Goal: Task Accomplishment & Management: Manage account settings

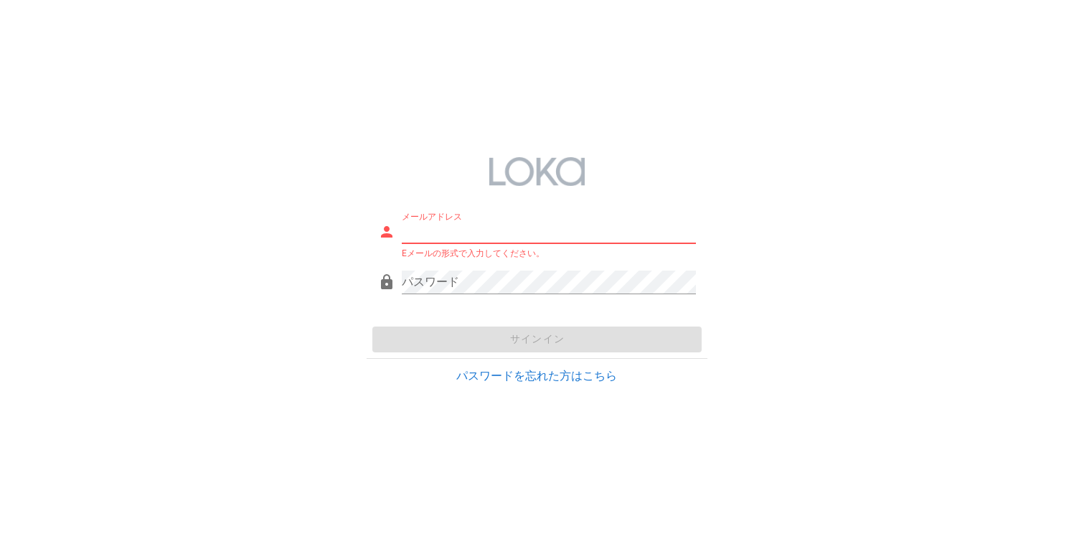
click at [547, 243] on div "メールアドレス" at bounding box center [549, 231] width 294 height 23
click at [473, 238] on input "メールアドレス" at bounding box center [549, 231] width 294 height 23
type input "[EMAIL_ADDRESS][DOMAIN_NAME]"
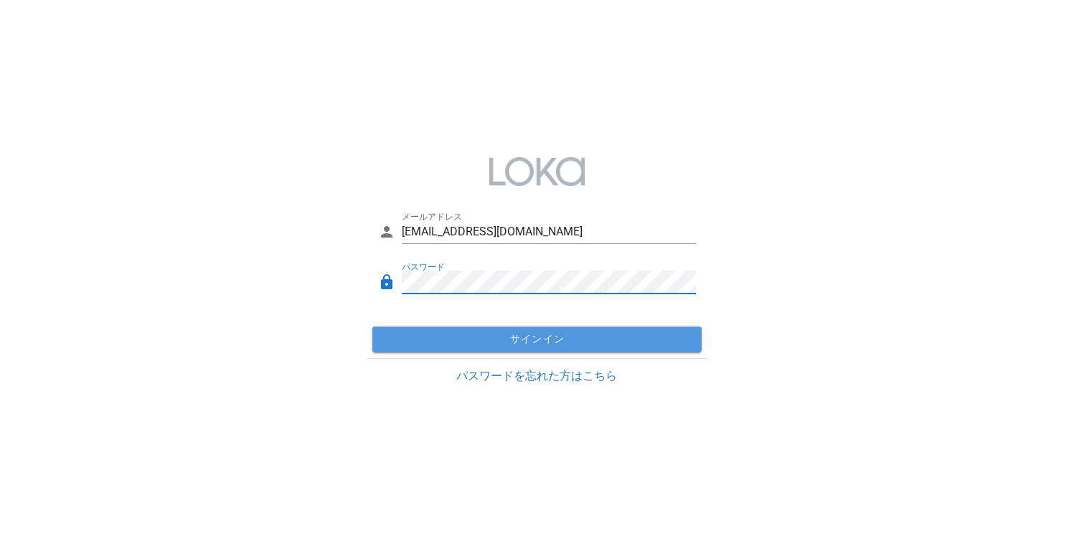
click at [494, 327] on button "サインイン" at bounding box center [536, 339] width 329 height 26
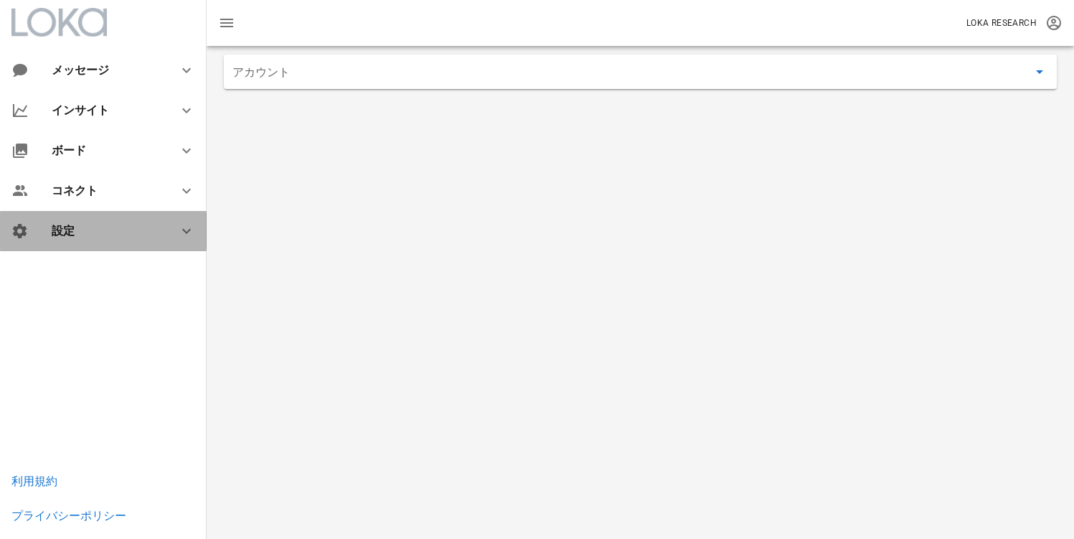
click at [78, 237] on div "設定" at bounding box center [106, 231] width 109 height 14
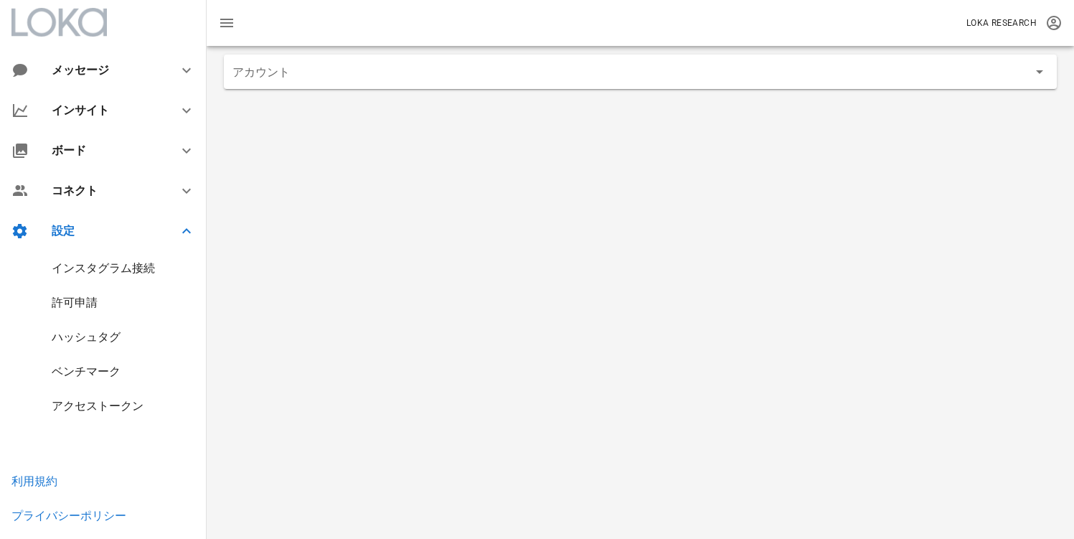
click at [122, 272] on div "インスタグラム接続" at bounding box center [103, 268] width 103 height 14
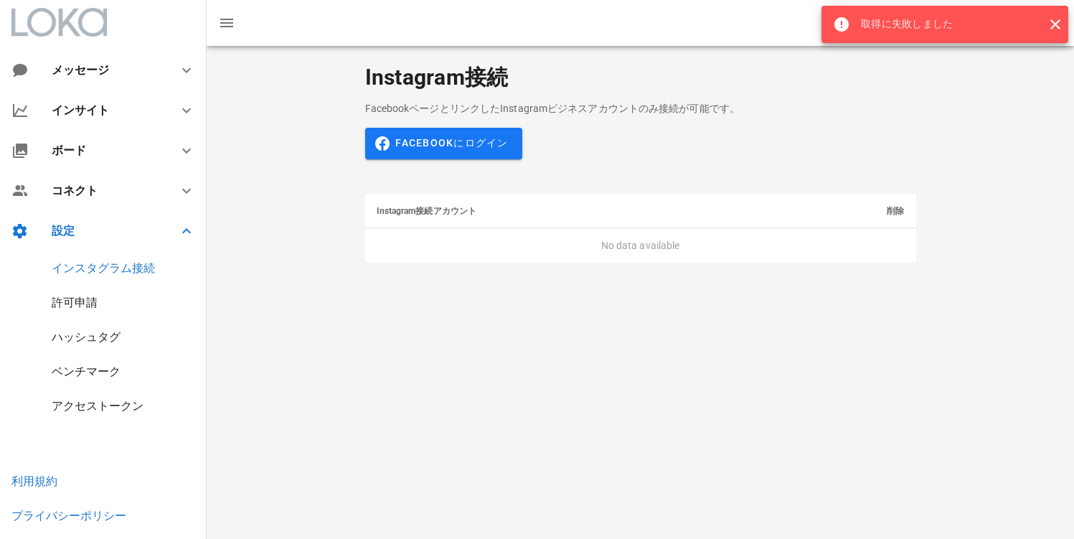
click at [554, 346] on div "Instagram接続 FacebookページとリンクしたInstagramビジネスアカウントのみ接続が可能です。 Facebookにログイン Instagr…" at bounding box center [640, 292] width 867 height 493
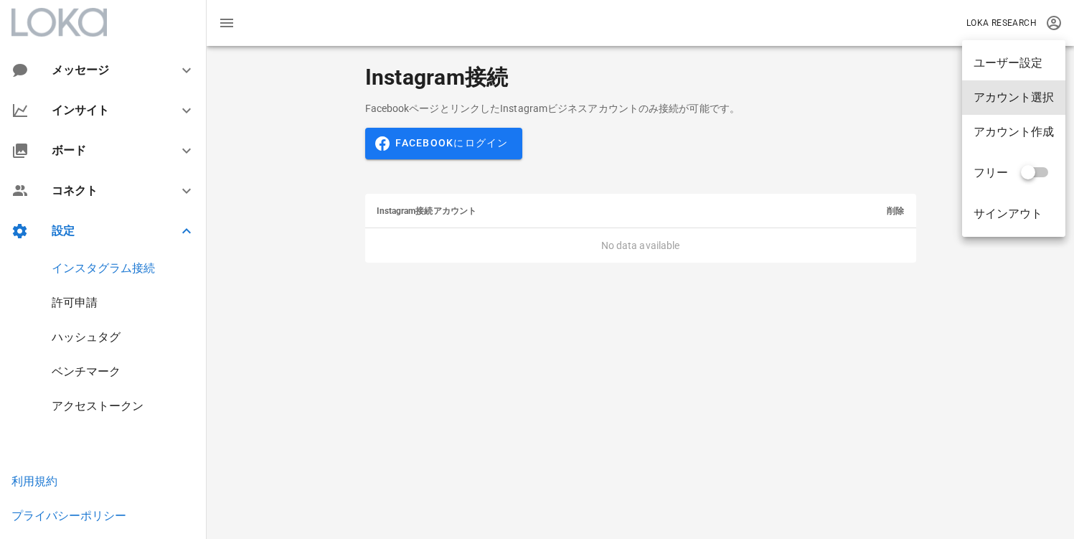
click at [1025, 104] on div "アカウント選択" at bounding box center [1013, 97] width 80 height 14
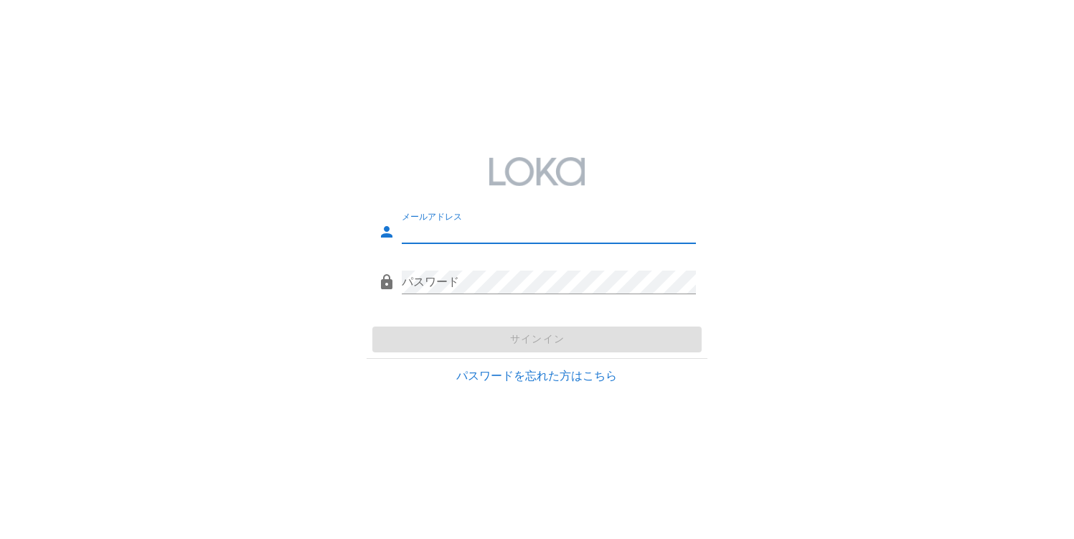
click at [484, 239] on input "メールアドレス" at bounding box center [549, 231] width 294 height 23
type input "[EMAIL_ADDRESS][DOMAIN_NAME]"
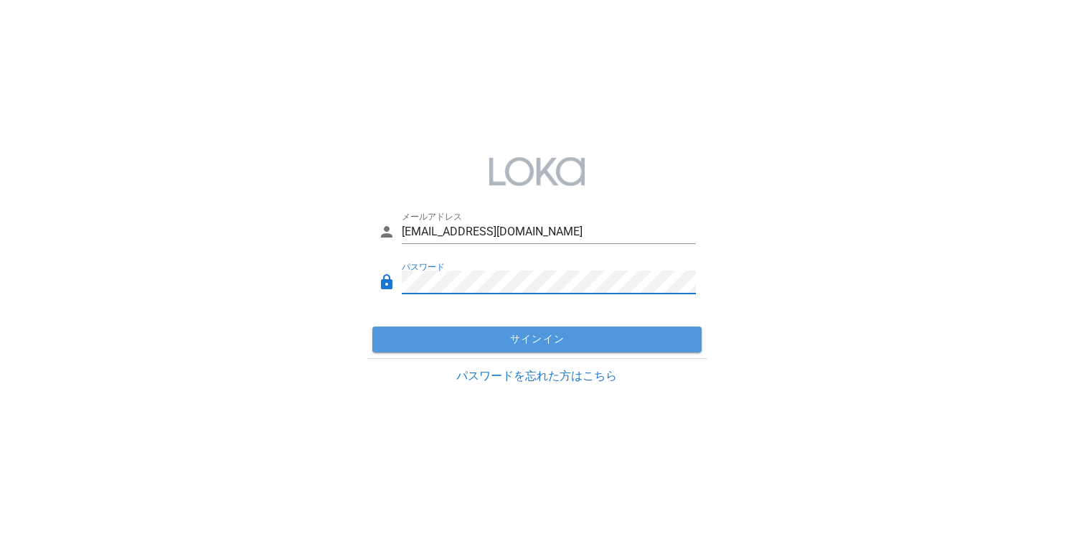
click at [493, 339] on span "サインイン" at bounding box center [537, 339] width 318 height 13
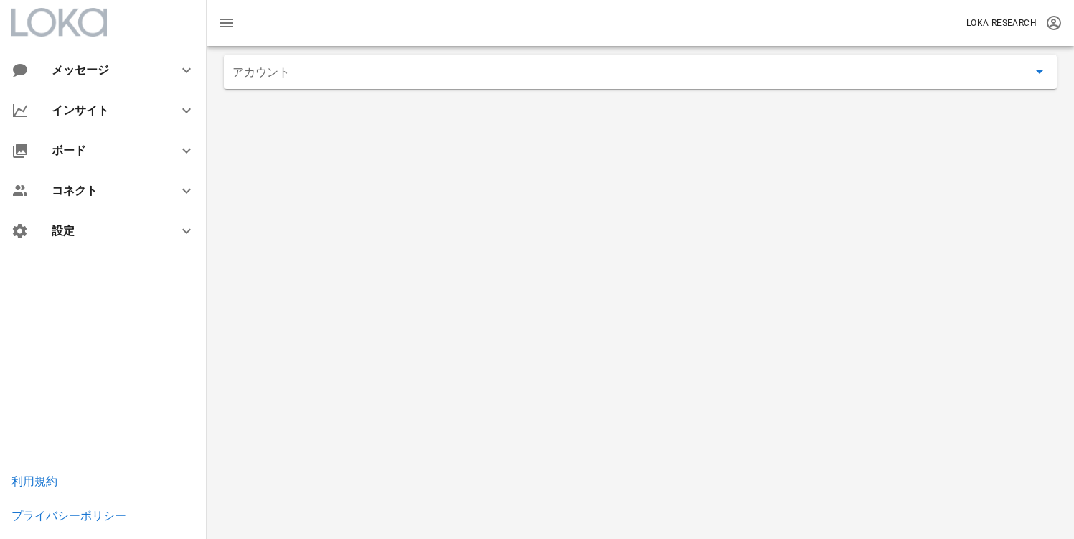
click at [797, 77] on input "アカウント" at bounding box center [629, 71] width 795 height 23
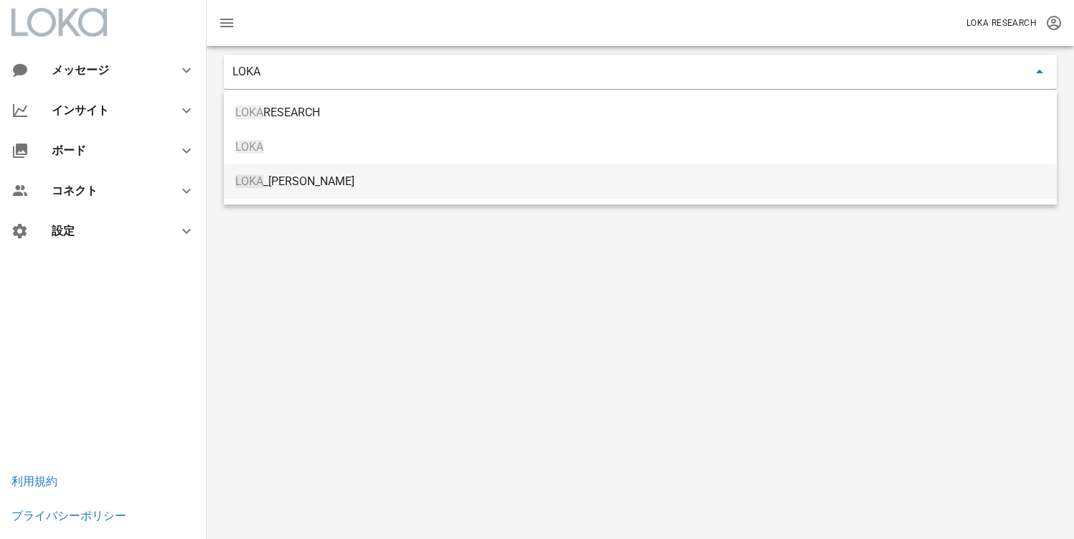
click at [293, 181] on div "LOKA _[PERSON_NAME]" at bounding box center [640, 181] width 810 height 14
type input "LOKA_[PERSON_NAME]"
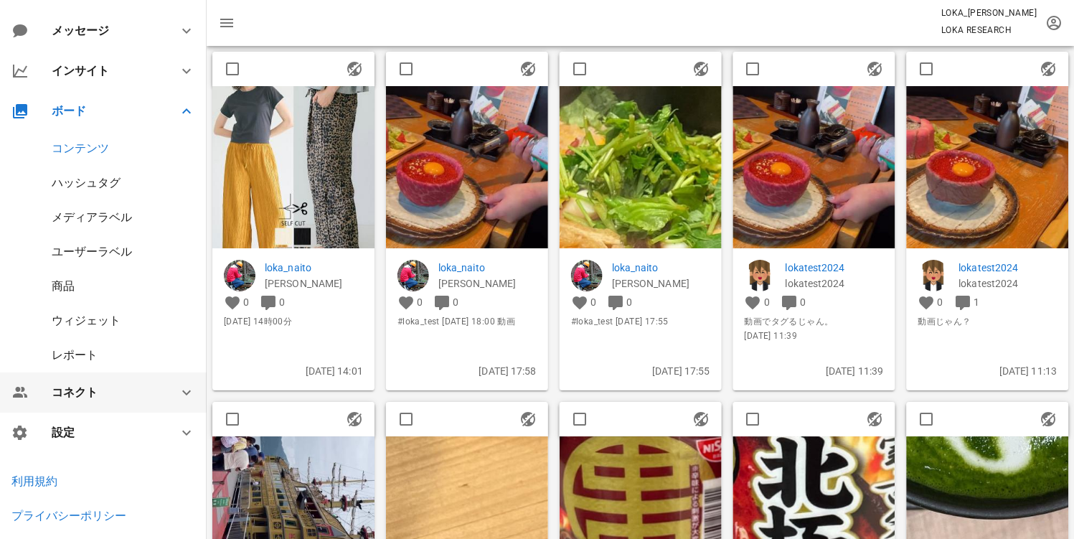
scroll to position [119, 0]
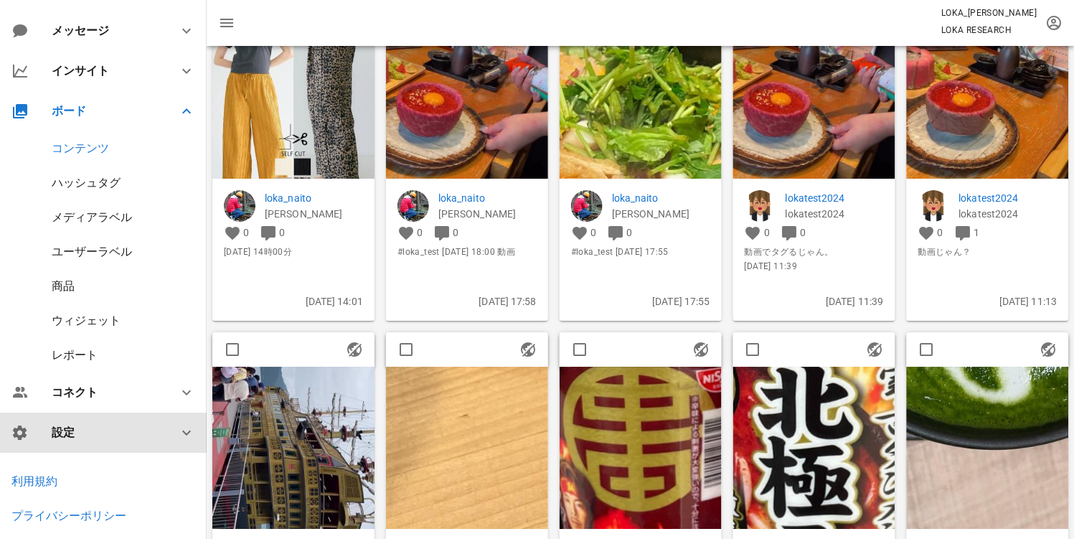
click at [112, 430] on div "設定" at bounding box center [106, 432] width 109 height 14
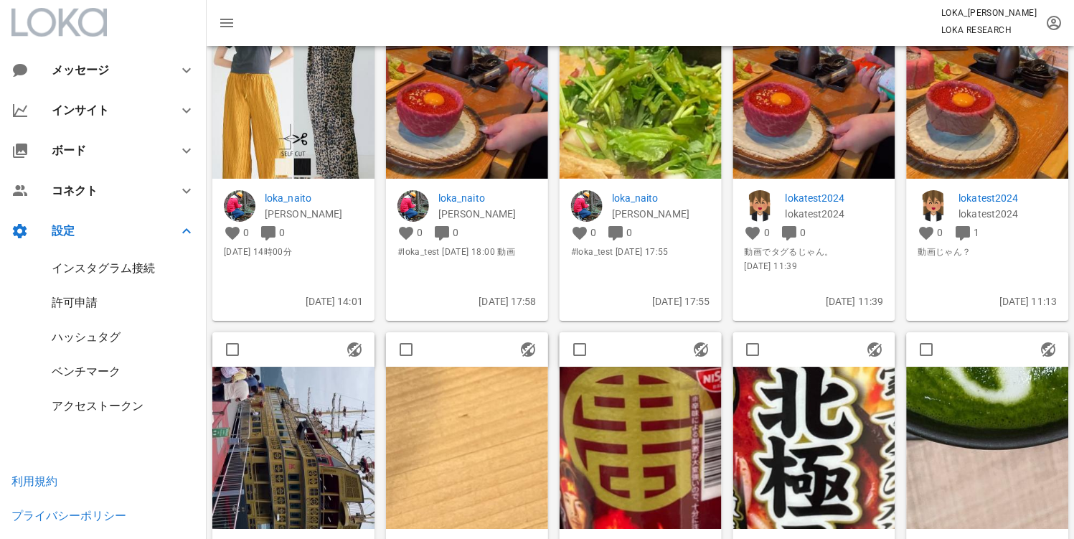
click at [103, 277] on div "インスタグラム接続" at bounding box center [103, 268] width 207 height 34
click at [106, 271] on div "インスタグラム接続" at bounding box center [103, 268] width 103 height 14
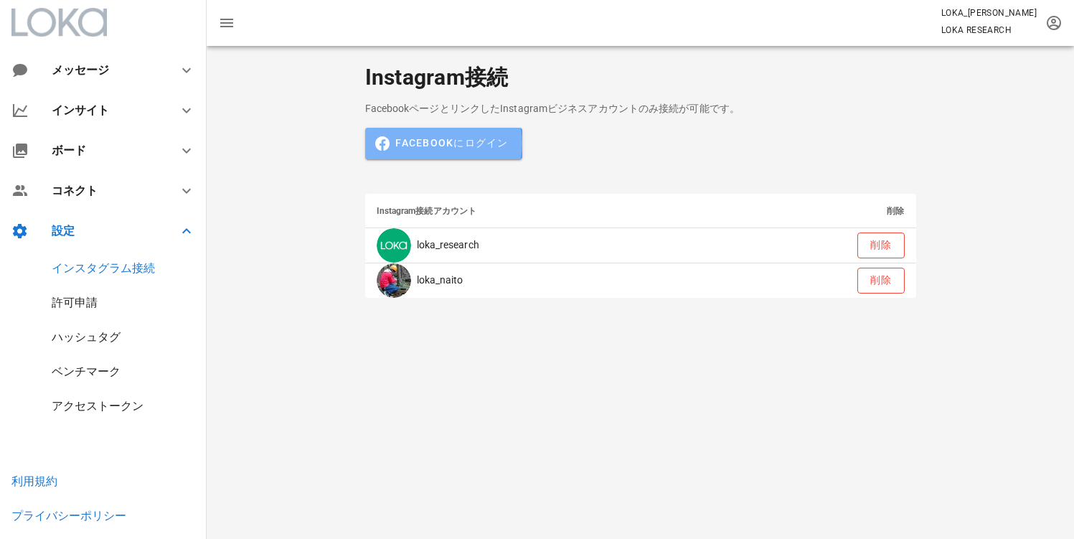
click at [470, 138] on span "Facebookにログイン" at bounding box center [443, 143] width 129 height 13
